Goal: Information Seeking & Learning: Learn about a topic

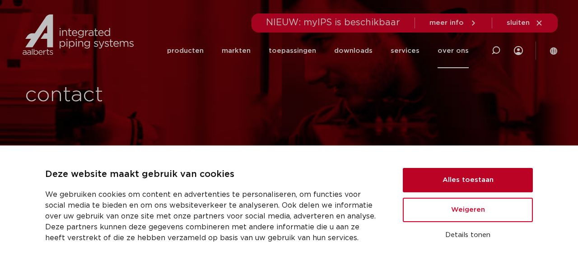
click at [484, 183] on button "Alles toestaan" at bounding box center [468, 180] width 130 height 24
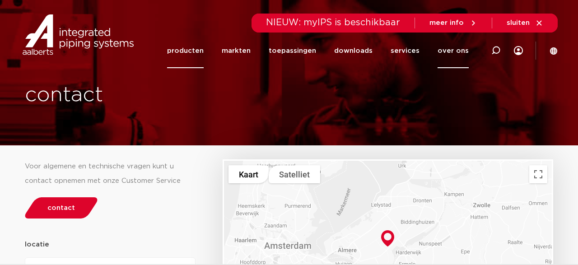
click at [187, 50] on link "producten" at bounding box center [185, 50] width 37 height 35
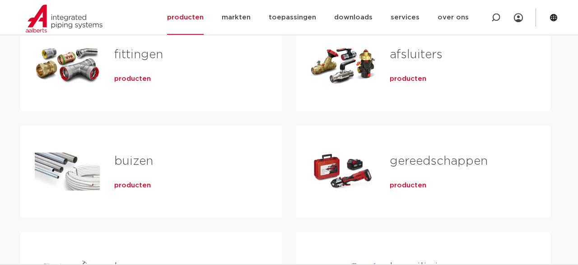
scroll to position [207, 0]
click at [497, 177] on div "producten" at bounding box center [455, 183] width 132 height 13
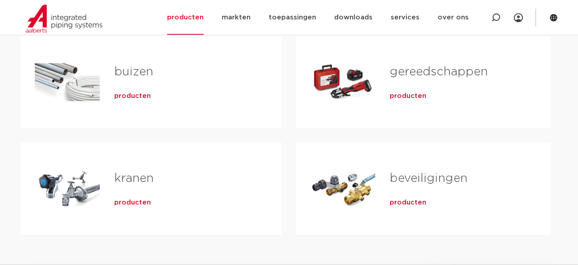
scroll to position [296, 0]
click at [142, 203] on span "producten" at bounding box center [132, 202] width 37 height 9
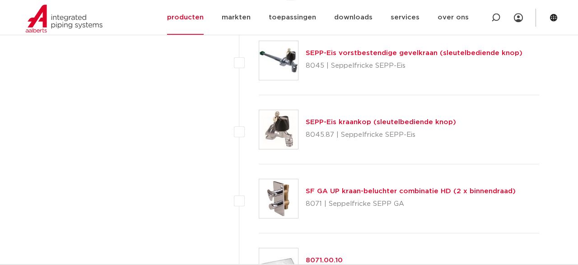
scroll to position [2173, 0]
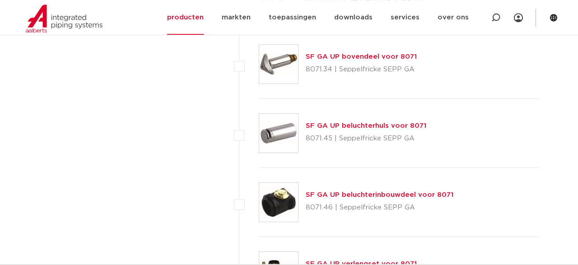
click at [510, 227] on div "SF GA UP beluchterinbouwdeel voor 8071 8071.46 | Seppelfricke SEPP GA" at bounding box center [399, 202] width 280 height 69
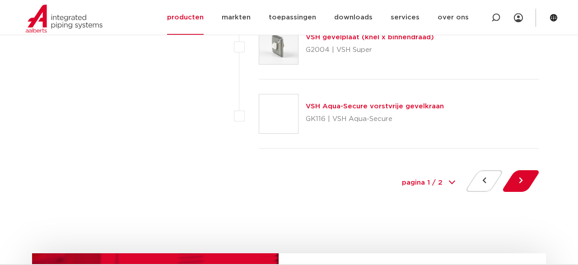
scroll to position [4190, 0]
click at [521, 174] on button at bounding box center [521, 181] width 26 height 22
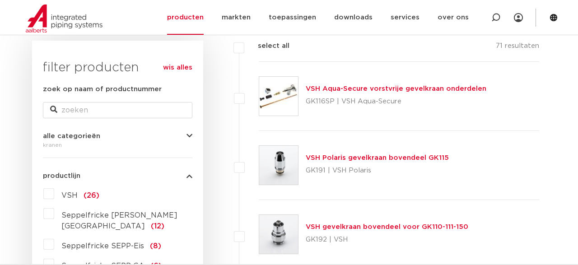
scroll to position [133, 0]
click at [389, 204] on div "VSH gevelkraan bovendeel voor GK110-111-150 GK192 | VSH" at bounding box center [399, 235] width 280 height 69
click at [376, 102] on p "GK116SP | VSH Aqua-Secure" at bounding box center [396, 102] width 181 height 14
click at [380, 97] on p "GK116SP | VSH Aqua-Secure" at bounding box center [396, 102] width 181 height 14
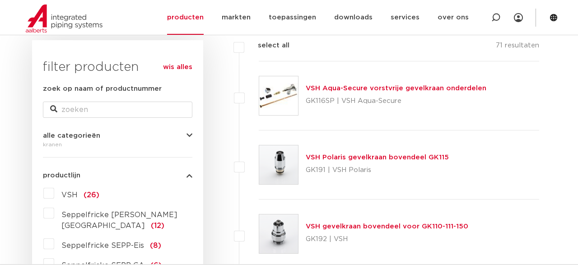
click at [285, 108] on img at bounding box center [278, 95] width 39 height 39
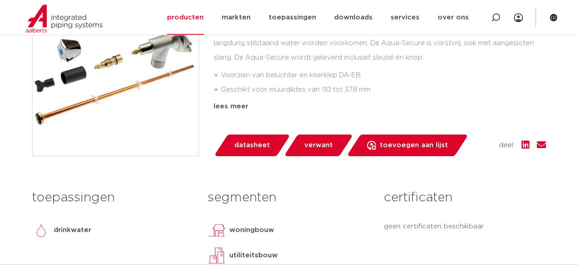
scroll to position [260, 0]
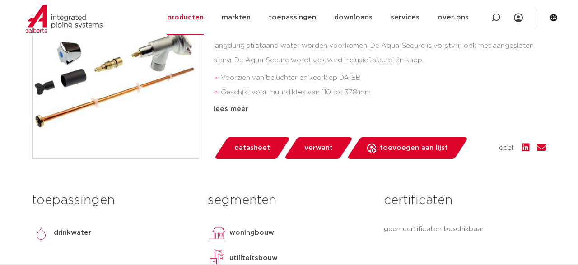
click at [247, 157] on link "datasheet" at bounding box center [251, 148] width 77 height 22
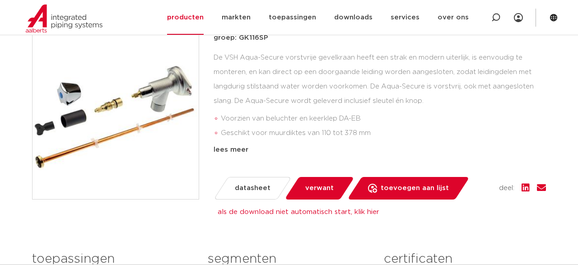
scroll to position [240, 0]
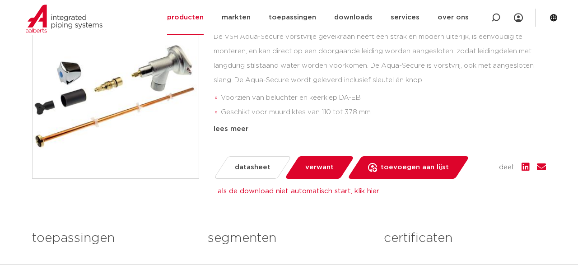
click at [322, 172] on span "verwant" at bounding box center [319, 167] width 28 height 14
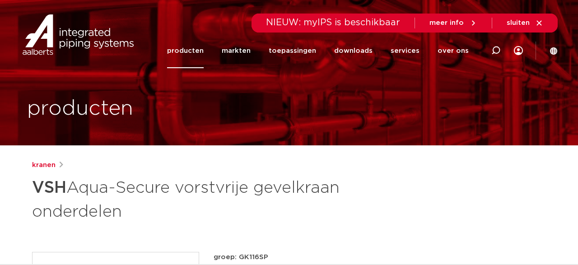
click at [194, 64] on link "producten" at bounding box center [185, 50] width 37 height 35
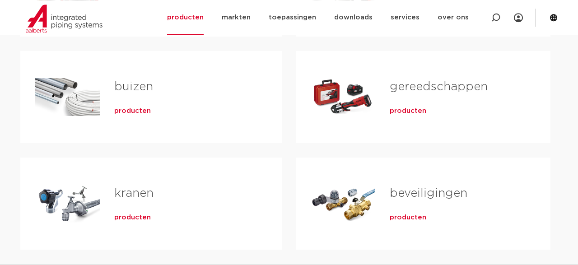
scroll to position [281, 0]
click at [134, 220] on span "producten" at bounding box center [132, 217] width 37 height 9
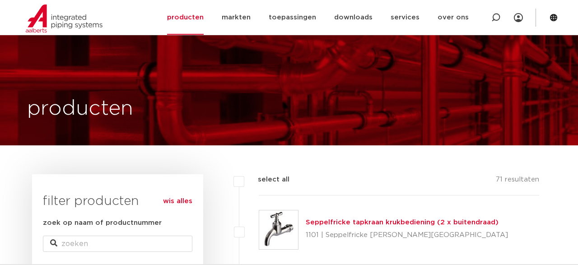
scroll to position [134, 0]
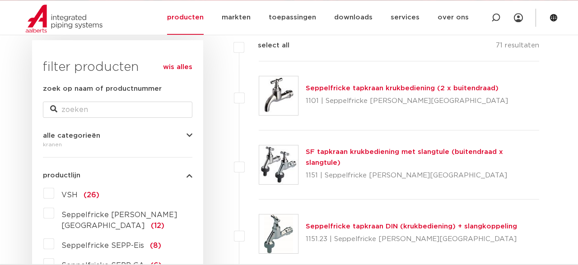
click at [54, 198] on label "VSH (26)" at bounding box center [76, 193] width 45 height 14
click at [0, 0] on input "VSH (26)" at bounding box center [0, 0] width 0 height 0
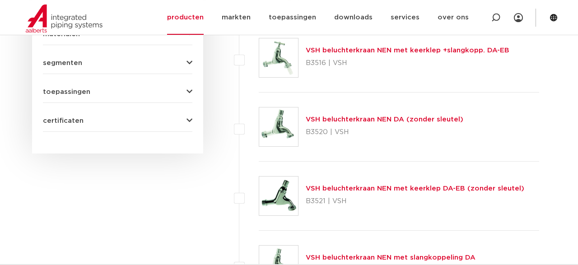
scroll to position [518, 0]
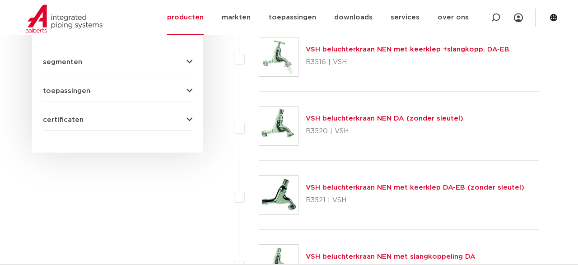
click at [537, 198] on div "VSH beluchterkraan NEN met keerklep DA-EB (zonder sleutel) B3521 | VSH" at bounding box center [399, 195] width 280 height 69
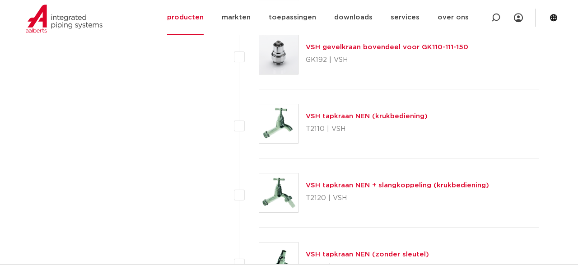
scroll to position [1418, 0]
click at [533, 242] on div "VSH tapkraan NEN (zonder sleutel) T2130 | VSH" at bounding box center [399, 261] width 280 height 69
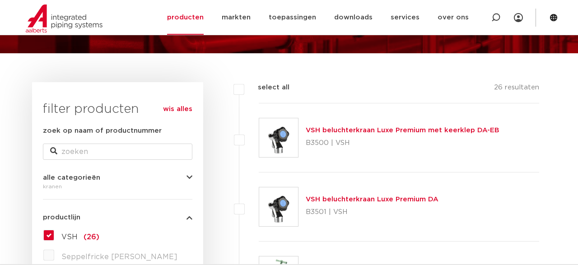
scroll to position [94, 0]
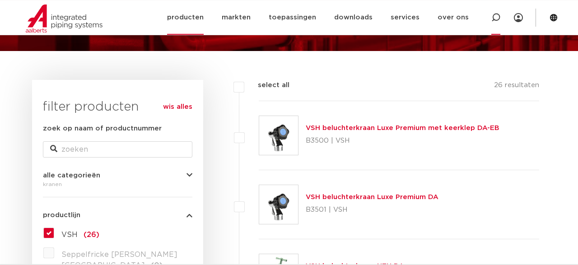
click at [491, 22] on div at bounding box center [495, 17] width 9 height 35
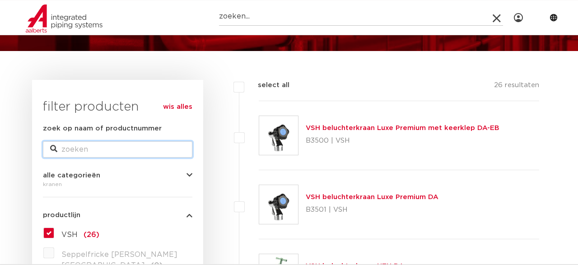
click at [126, 152] on input "zoek op naam of productnummer" at bounding box center [117, 149] width 149 height 16
click at [172, 150] on input "vhs vorstvrije kraan" at bounding box center [117, 149] width 149 height 16
type input "vhs vorstvrije kraan"
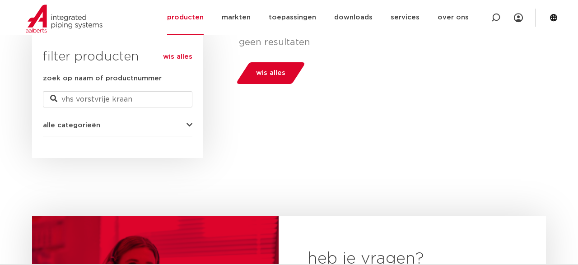
scroll to position [287, 0]
